Goal: Task Accomplishment & Management: Manage account settings

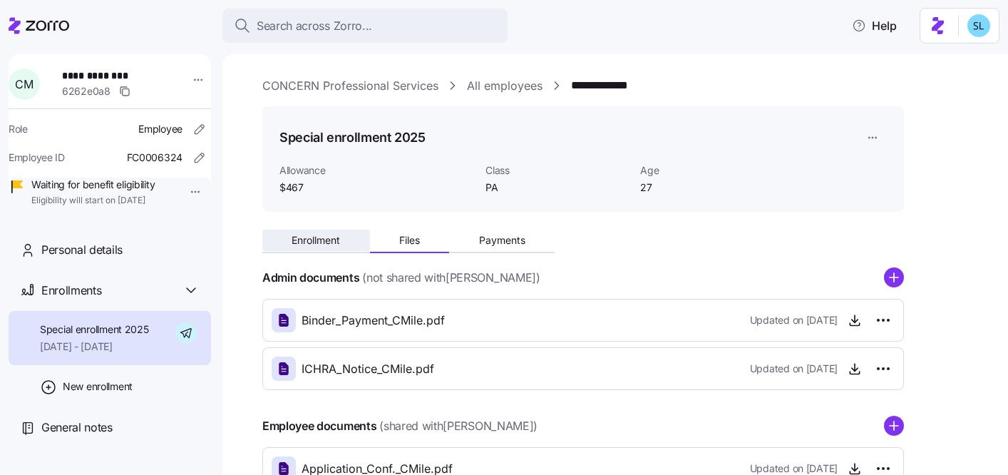
click at [302, 245] on span "Enrollment" at bounding box center [316, 240] width 48 height 10
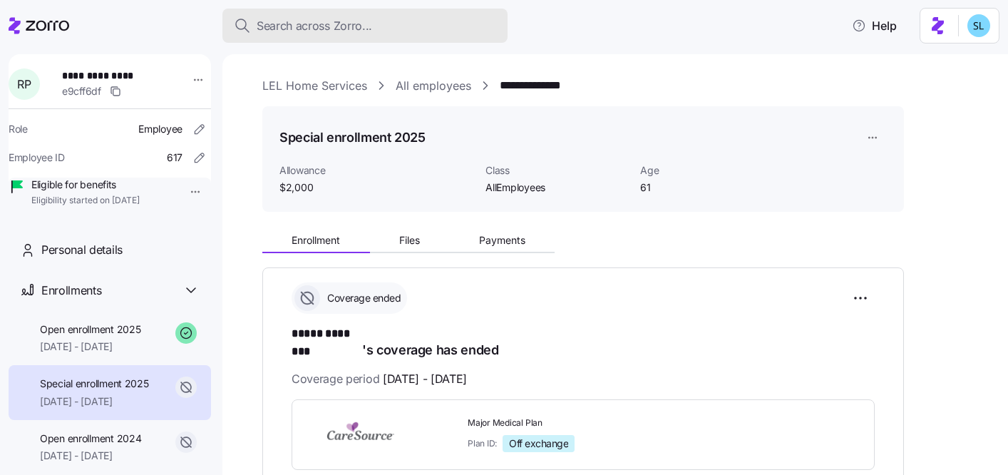
click at [422, 31] on div "Search across Zorro..." at bounding box center [365, 26] width 262 height 18
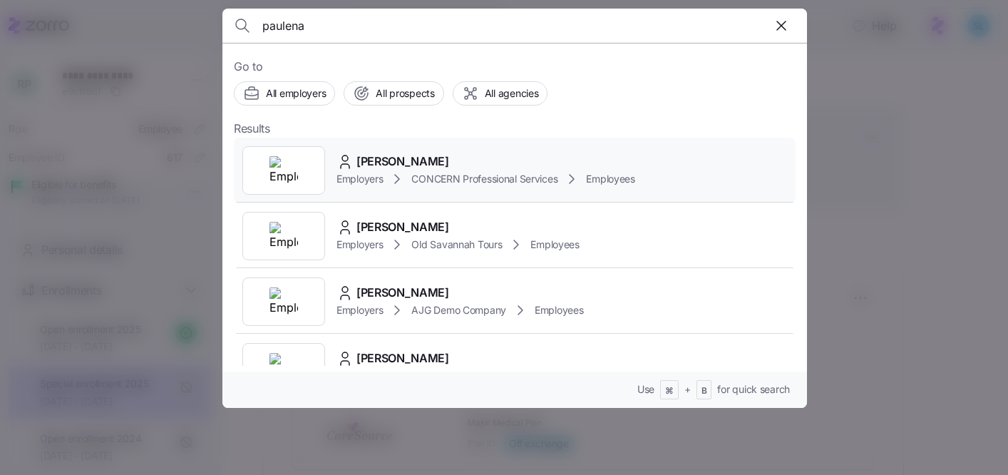
type input "paulena"
click at [424, 165] on span "[PERSON_NAME]" at bounding box center [402, 162] width 93 height 18
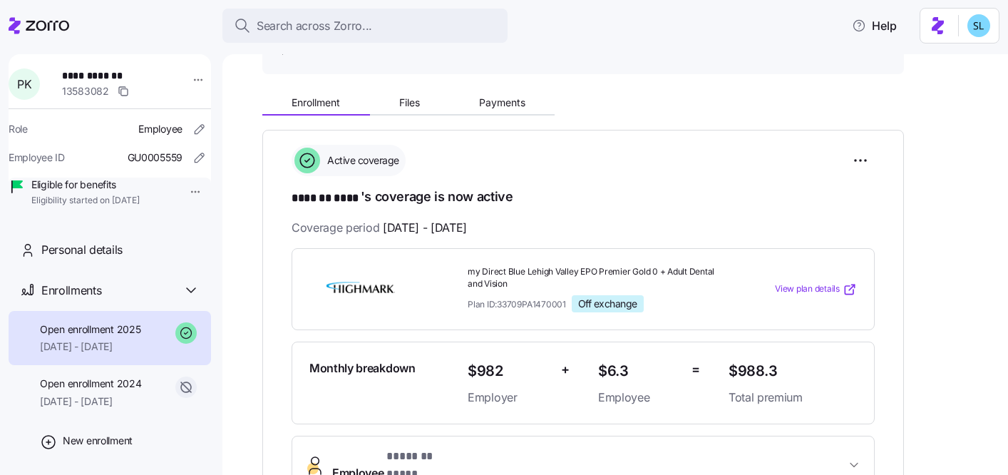
scroll to position [182, 0]
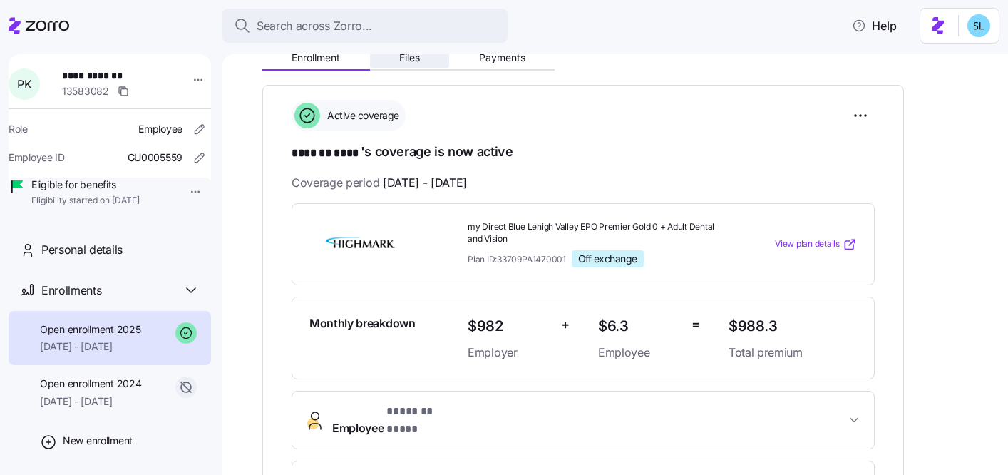
click at [402, 58] on span "Files" at bounding box center [409, 58] width 21 height 10
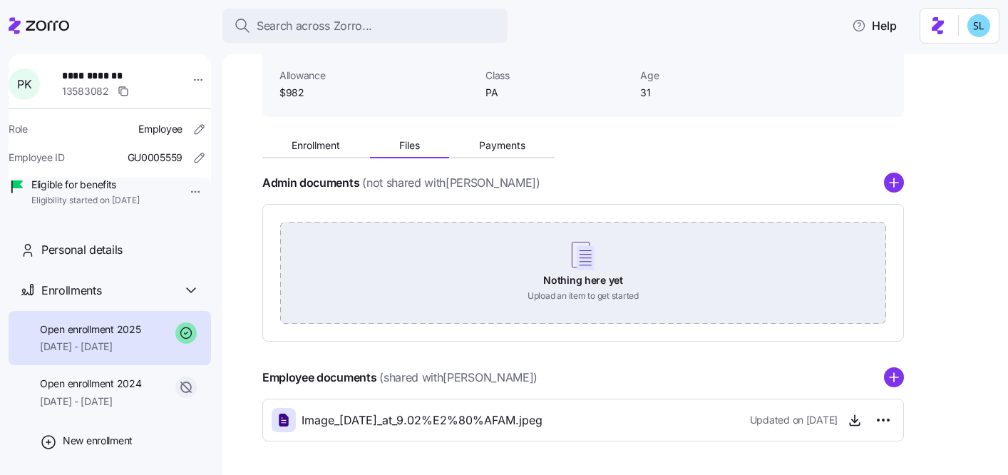
scroll to position [147, 0]
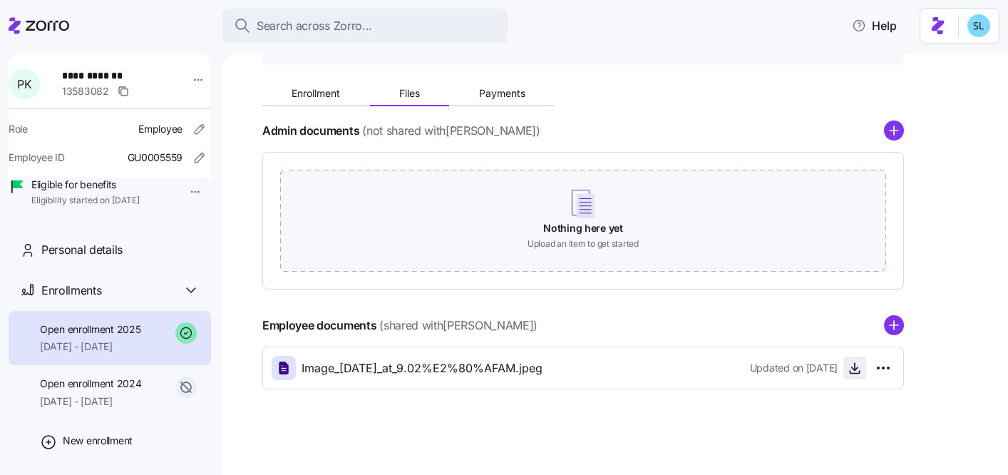
click at [858, 366] on icon "button" at bounding box center [855, 368] width 14 height 14
click at [313, 94] on span "Enrollment" at bounding box center [316, 93] width 48 height 10
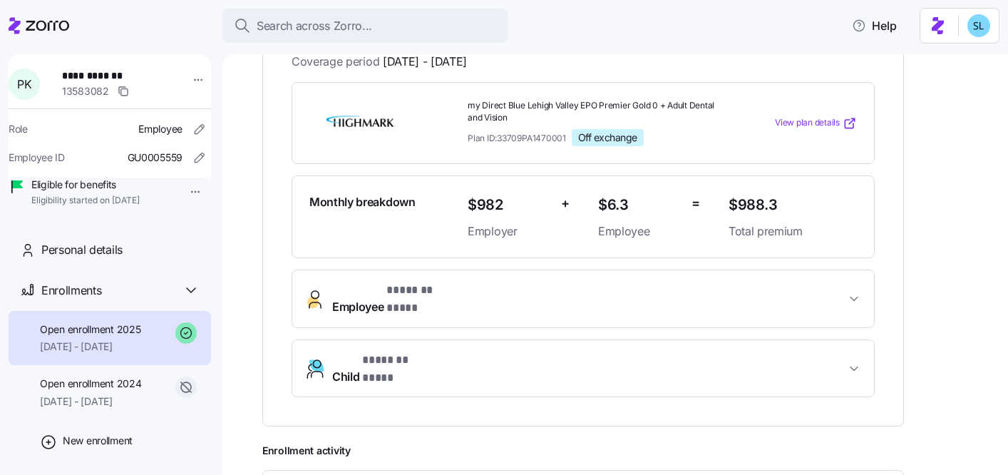
scroll to position [304, 0]
click at [484, 351] on span "Child * ******* **** *" at bounding box center [588, 368] width 513 height 34
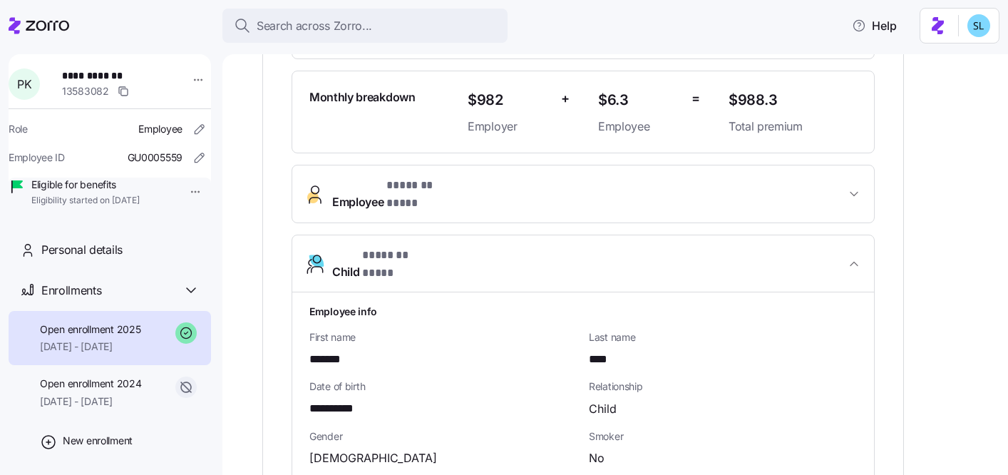
click at [450, 250] on span "Child * ******* **** *" at bounding box center [588, 264] width 513 height 34
